Goal: Use online tool/utility: Utilize a website feature to perform a specific function

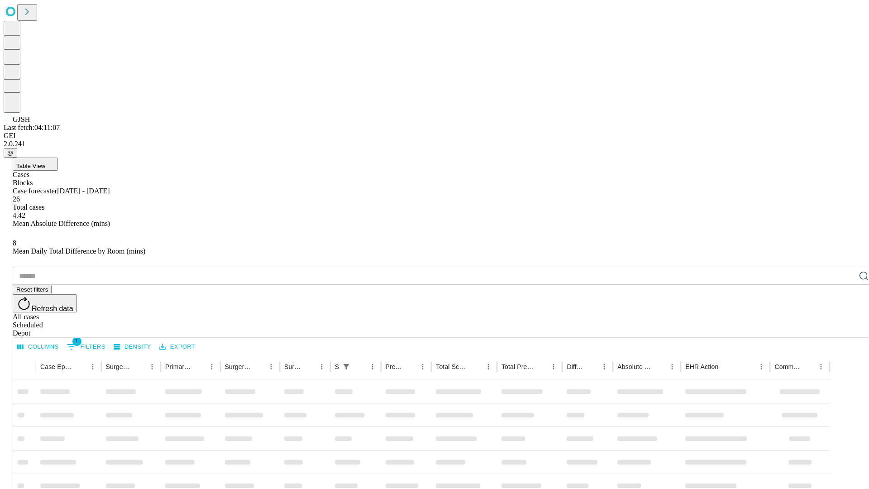
click at [45, 162] on span "Table View" at bounding box center [30, 165] width 29 height 7
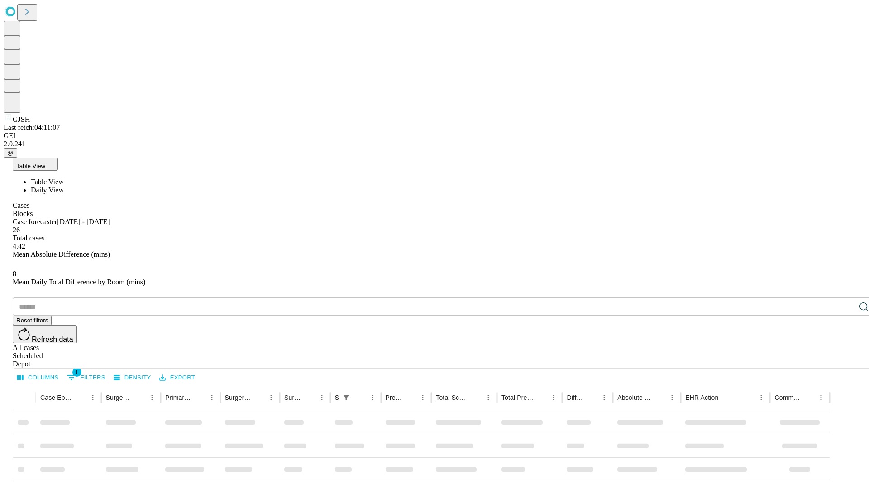
click at [64, 186] on span "Daily View" at bounding box center [47, 190] width 33 height 8
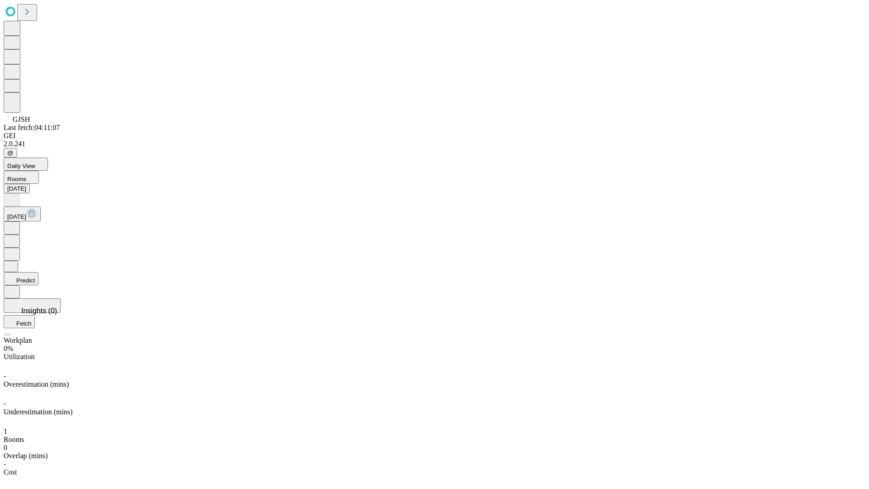
click at [38, 272] on button "Predict" at bounding box center [21, 278] width 35 height 13
